Goal: Information Seeking & Learning: Learn about a topic

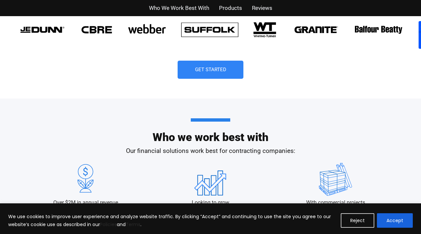
scroll to position [494, 0]
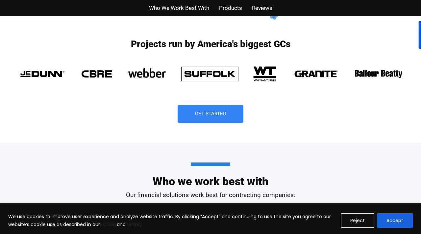
click at [221, 74] on img at bounding box center [209, 73] width 66 height 23
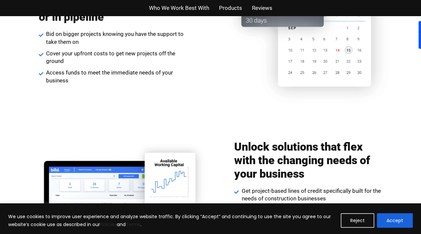
scroll to position [883, 0]
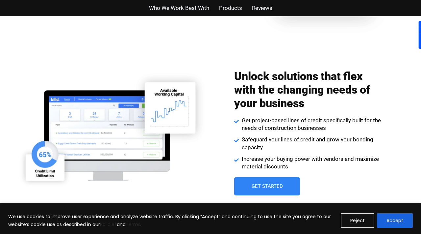
click at [189, 7] on span "Who We Work Best With" at bounding box center [179, 8] width 60 height 10
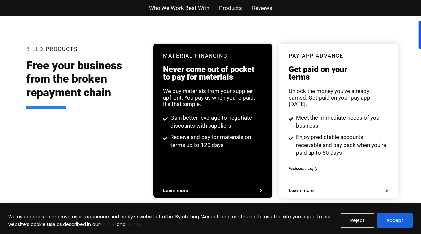
scroll to position [1254, 0]
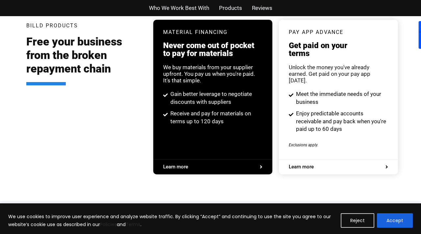
click at [241, 6] on span "Products" at bounding box center [230, 8] width 23 height 10
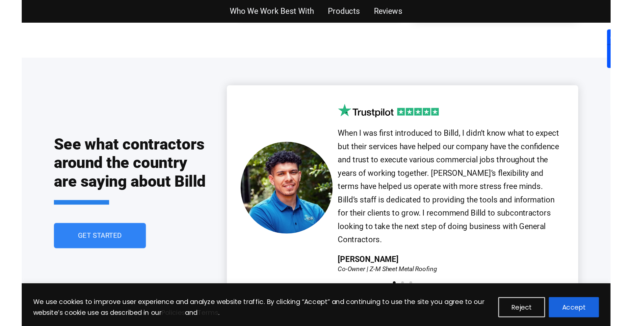
scroll to position [1413, 0]
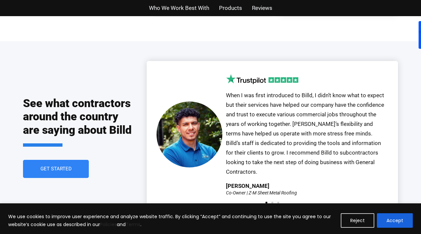
click at [272, 184] on div "Our partnership with Billd started over a year ago, and we have been extremely …" at bounding box center [273, 137] width 232 height 132
click at [272, 201] on span "Go to slide 2" at bounding box center [272, 202] width 2 height 2
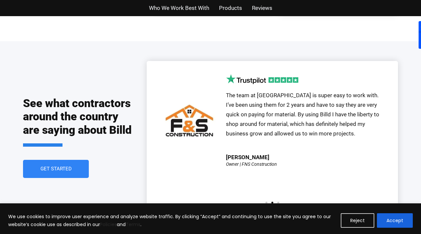
click at [265, 187] on div "Our partnership with Billd started over a year ago, and we have been extremely …" at bounding box center [272, 137] width 251 height 152
click at [265, 184] on div "Our partnership with Billd started over a year ago, and we have been extremely …" at bounding box center [273, 137] width 232 height 132
click at [266, 201] on span "Go to slide 1" at bounding box center [266, 202] width 2 height 2
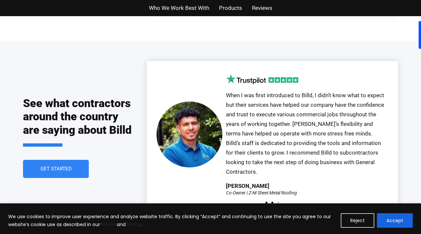
click at [272, 201] on span "Go to slide 2" at bounding box center [272, 202] width 2 height 2
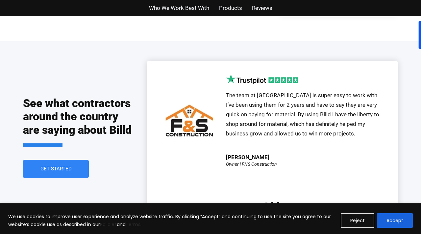
click at [278, 201] on span "Go to slide 3" at bounding box center [278, 202] width 2 height 2
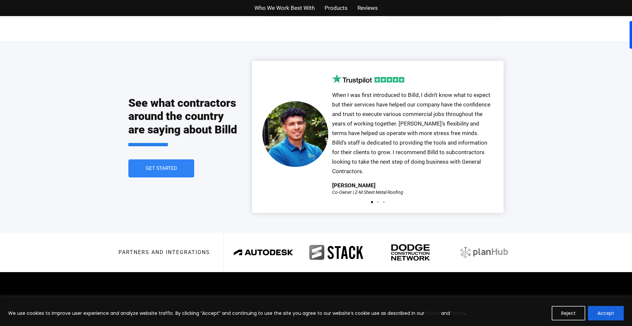
click at [408, 148] on div "Our partnership with Billd started over a year ago, and we have been extremely …" at bounding box center [619, 134] width 1191 height 120
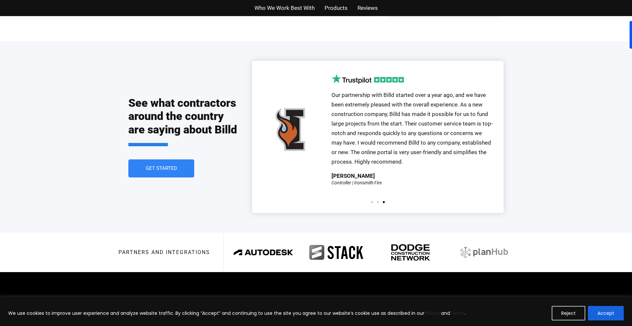
click at [421, 145] on span "Our partnership with Billd started over a year ago, and we have been extremely …" at bounding box center [411, 128] width 161 height 73
click at [306, 112] on img "3 / 3" at bounding box center [295, 130] width 66 height 66
click at [421, 144] on p "Our partnership with Billd started over a year ago, and we have been extremely …" at bounding box center [412, 128] width 162 height 76
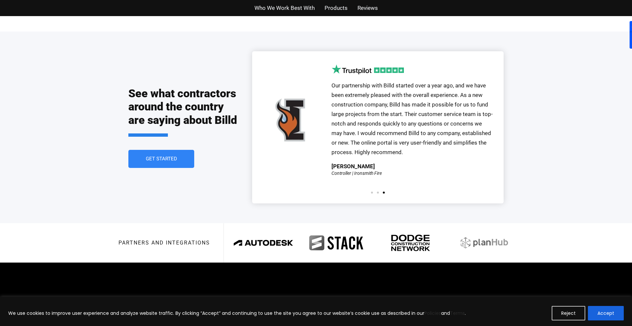
scroll to position [1425, 0]
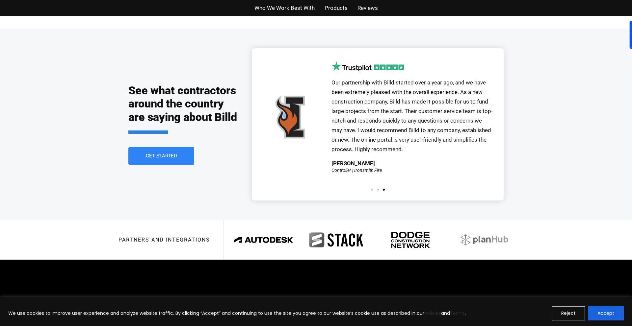
click at [377, 175] on div "Our partnership with Billd started over a year ago, and we have been extremely …" at bounding box center [377, 124] width 251 height 152
click at [377, 189] on span "Go to slide 2" at bounding box center [378, 190] width 2 height 2
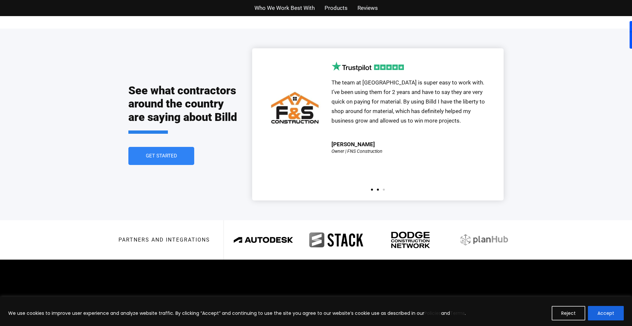
click at [372, 189] on span "Go to slide 1" at bounding box center [372, 190] width 2 height 2
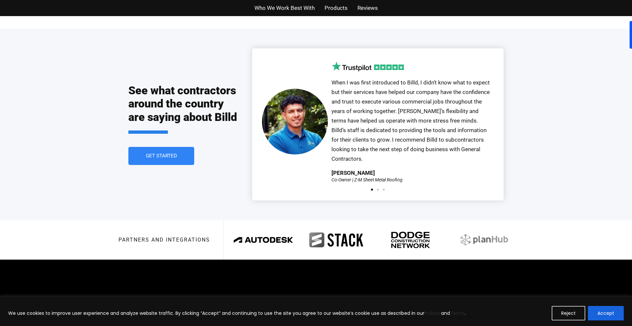
click at [376, 189] on div at bounding box center [378, 190] width 18 height 2
click at [379, 189] on div at bounding box center [378, 190] width 18 height 2
click at [378, 189] on span "Go to slide 2" at bounding box center [378, 190] width 2 height 2
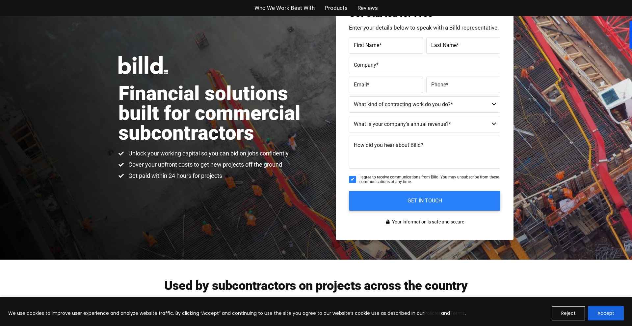
scroll to position [0, 0]
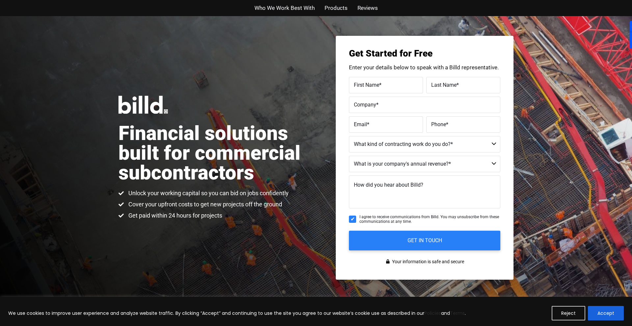
click at [294, 8] on span "Who We Work Best With" at bounding box center [284, 8] width 60 height 10
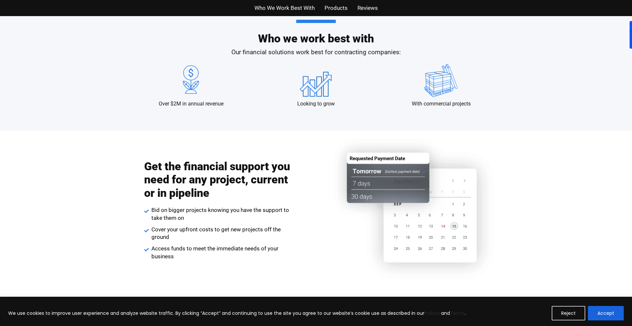
click at [331, 10] on span "Products" at bounding box center [335, 8] width 23 height 10
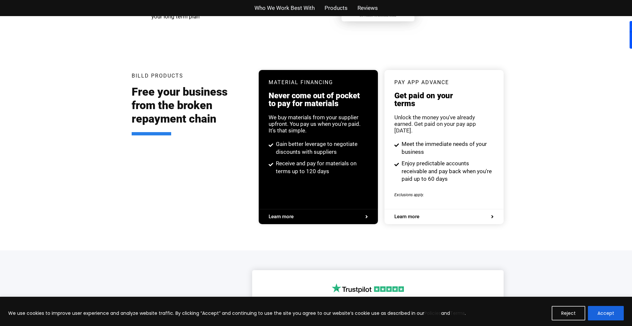
scroll to position [1254, 0]
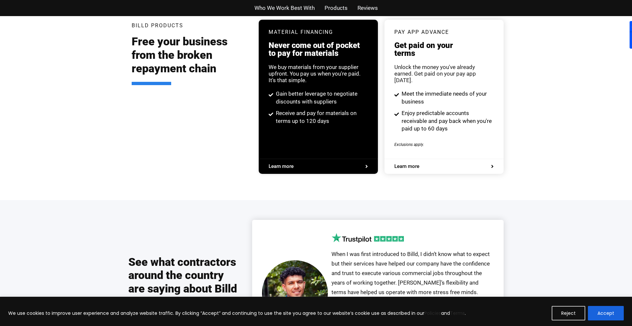
click at [331, 10] on span "Products" at bounding box center [335, 8] width 23 height 10
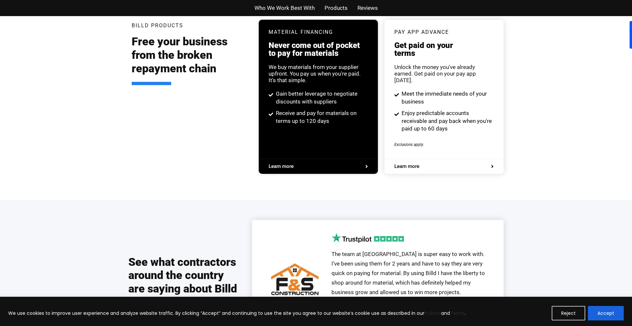
click at [361, 9] on span "Reviews" at bounding box center [367, 8] width 20 height 10
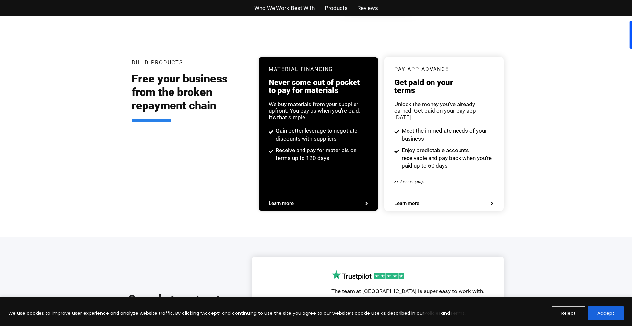
scroll to position [1215, 0]
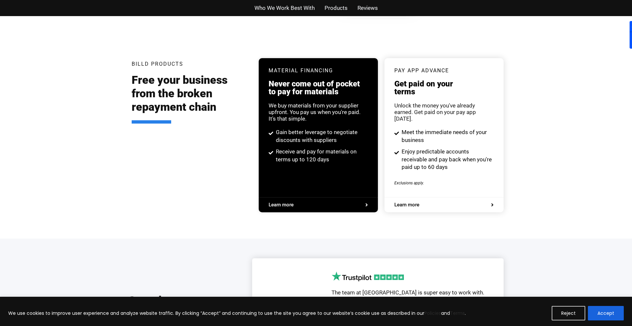
click at [306, 203] on span "Learn more" at bounding box center [317, 205] width 99 height 5
